Goal: Information Seeking & Learning: Learn about a topic

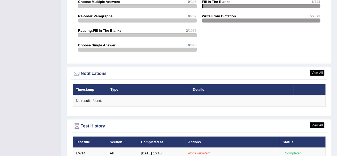
scroll to position [537, 0]
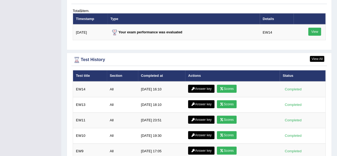
scroll to position [665, 0]
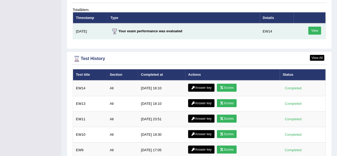
click at [315, 27] on link "View" at bounding box center [314, 31] width 13 height 8
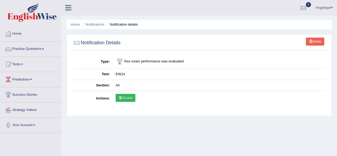
click at [123, 95] on link "Scores" at bounding box center [126, 98] width 20 height 8
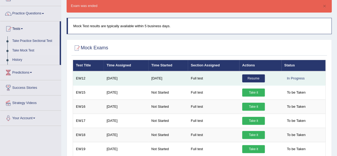
scroll to position [30, 0]
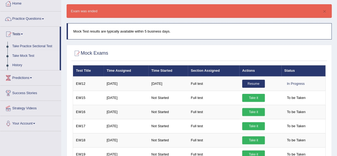
click at [19, 65] on link "History" at bounding box center [35, 66] width 50 height 10
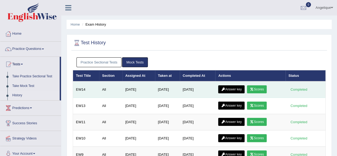
click at [237, 89] on link "Answer key" at bounding box center [231, 89] width 26 height 8
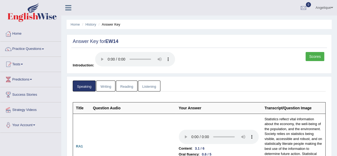
click at [105, 86] on link "Writing" at bounding box center [105, 86] width 19 height 11
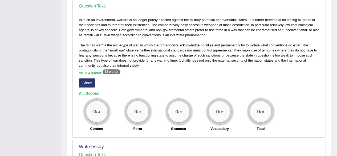
scroll to position [279, 0]
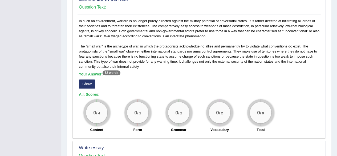
click at [87, 81] on button "Show" at bounding box center [87, 83] width 16 height 9
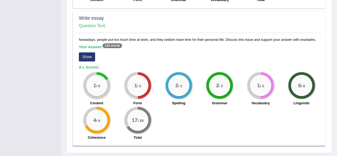
scroll to position [413, 0]
click at [86, 55] on button "Show" at bounding box center [87, 56] width 16 height 9
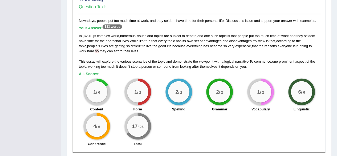
scroll to position [432, 0]
click at [114, 94] on div "1 / 6 Content" at bounding box center [96, 95] width 41 height 34
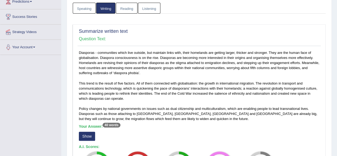
scroll to position [0, 0]
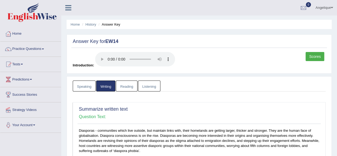
click at [130, 84] on link "Reading" at bounding box center [126, 86] width 21 height 11
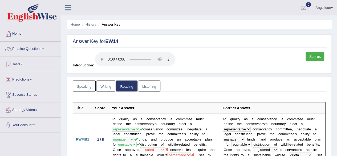
click at [151, 86] on link "Listening" at bounding box center [149, 86] width 22 height 11
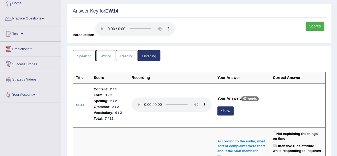
scroll to position [29, 0]
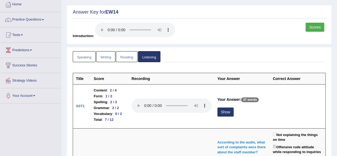
click at [312, 26] on link "Scores" at bounding box center [315, 27] width 19 height 9
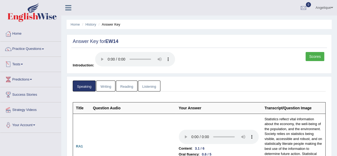
click at [22, 64] on span at bounding box center [22, 64] width 2 height 1
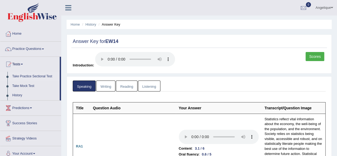
click at [31, 75] on link "Take Practice Sectional Test" at bounding box center [35, 77] width 50 height 10
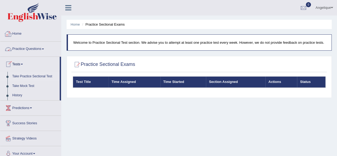
click at [20, 35] on link "Home" at bounding box center [30, 32] width 61 height 13
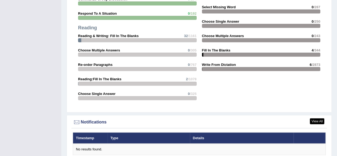
scroll to position [509, 0]
